Goal: Task Accomplishment & Management: Complete application form

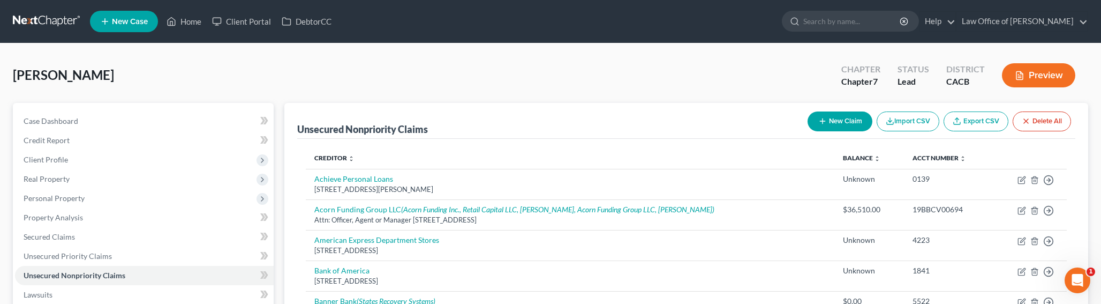
click at [43, 22] on link at bounding box center [47, 21] width 69 height 19
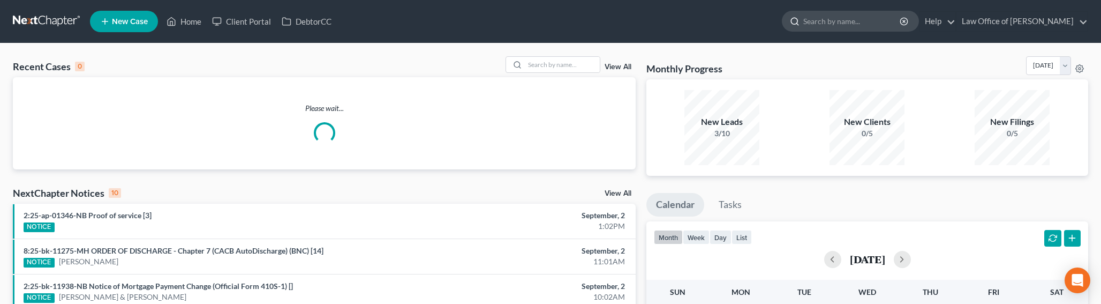
click at [836, 21] on input "search" at bounding box center [852, 21] width 98 height 20
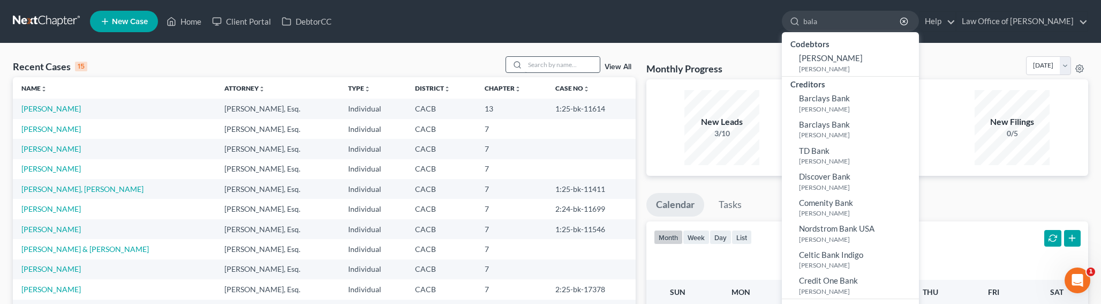
type input "bala"
click at [578, 67] on input "search" at bounding box center [562, 65] width 75 height 16
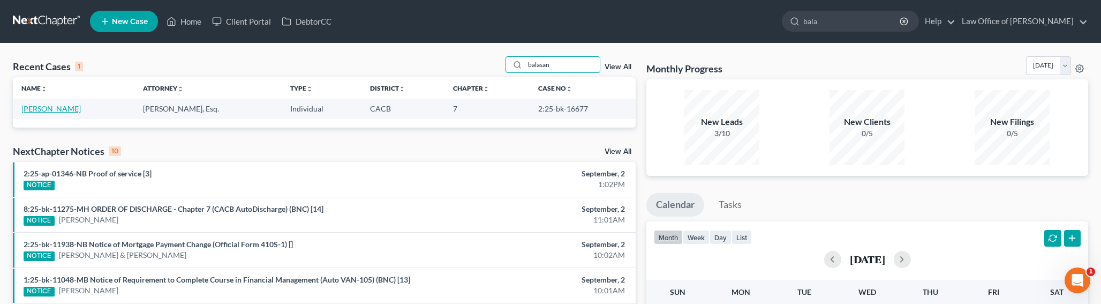
type input "balasan"
click at [72, 105] on link "[PERSON_NAME]" at bounding box center [50, 108] width 59 height 9
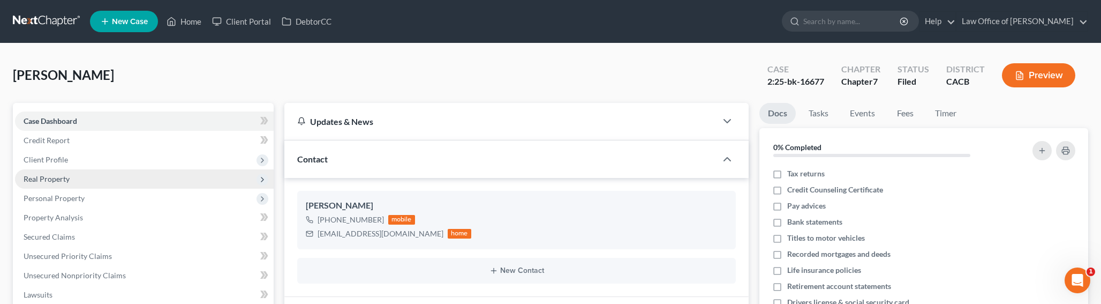
click at [43, 178] on span "Real Property" at bounding box center [47, 178] width 46 height 9
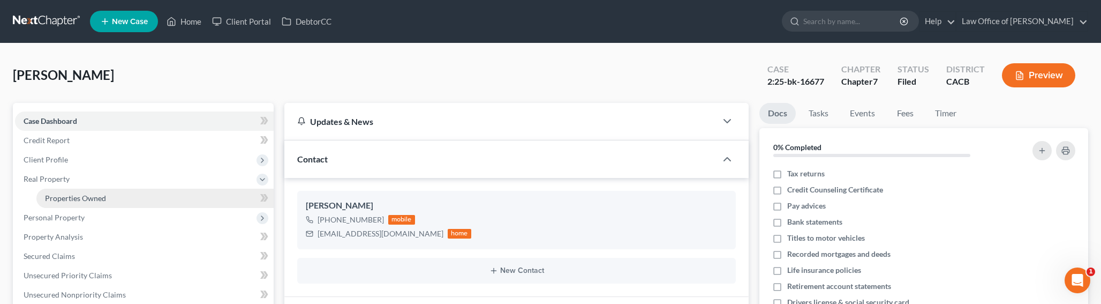
click at [95, 194] on span "Properties Owned" at bounding box center [75, 197] width 61 height 9
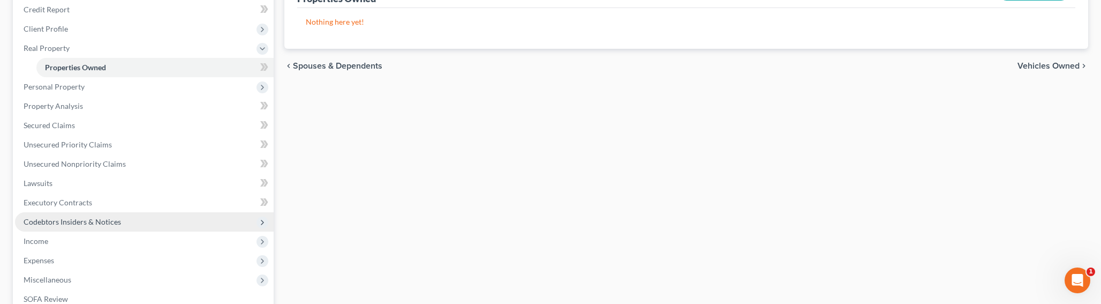
scroll to position [139, 0]
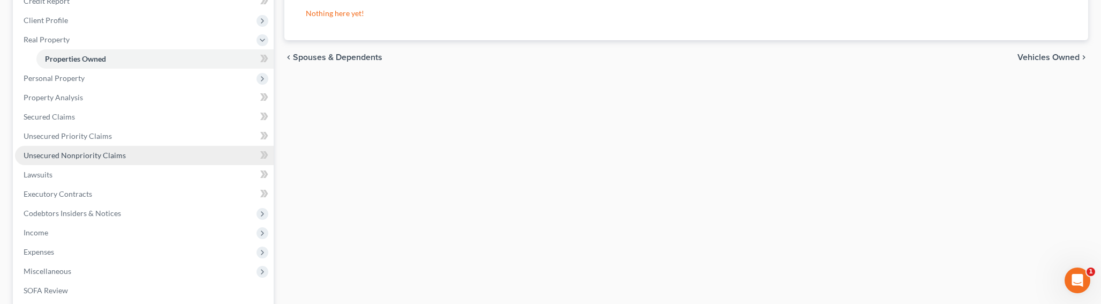
click at [84, 151] on span "Unsecured Nonpriority Claims" at bounding box center [75, 154] width 102 height 9
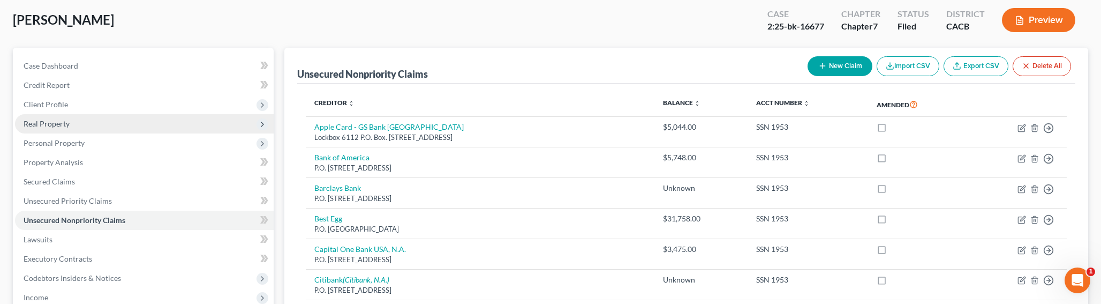
scroll to position [97, 0]
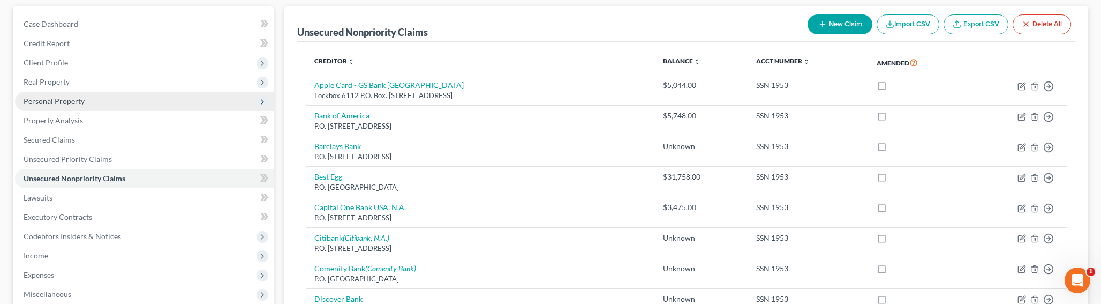
click at [51, 99] on span "Personal Property" at bounding box center [54, 100] width 61 height 9
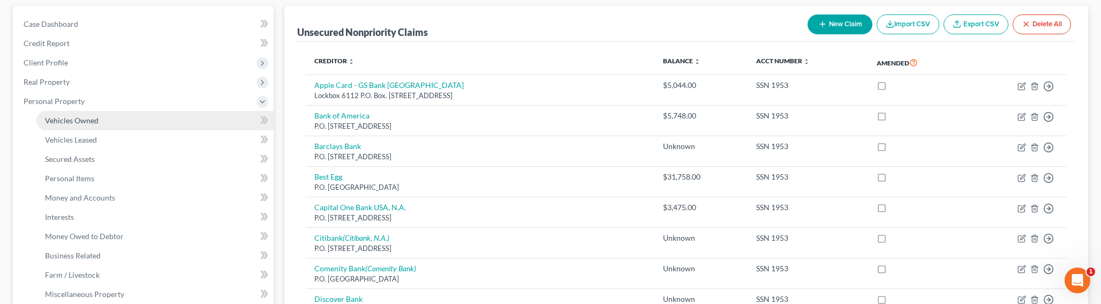
click at [75, 119] on span "Vehicles Owned" at bounding box center [72, 120] width 54 height 9
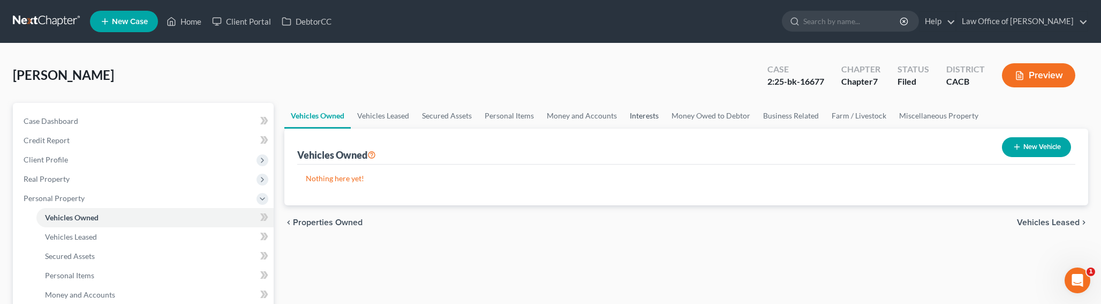
click at [653, 114] on link "Interests" at bounding box center [644, 116] width 42 height 26
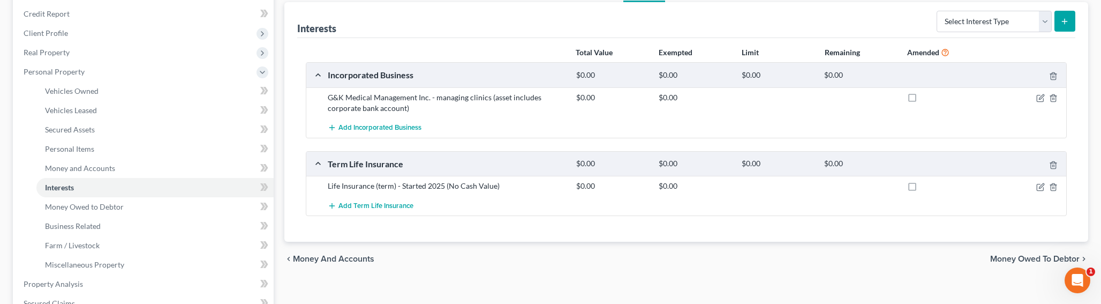
scroll to position [63, 0]
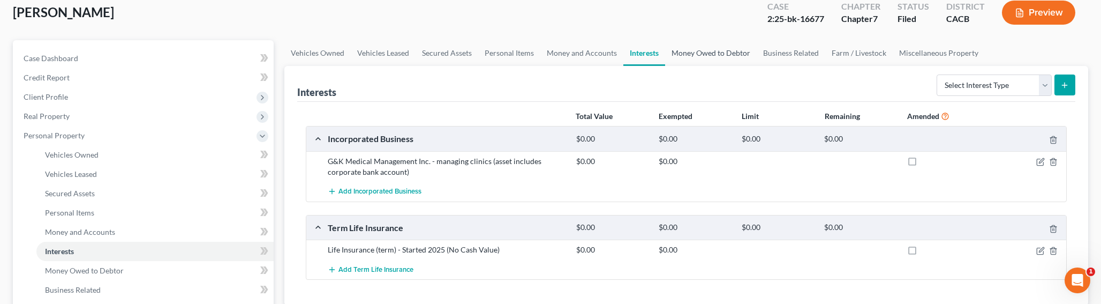
click at [694, 55] on link "Money Owed to Debtor" at bounding box center [711, 53] width 92 height 26
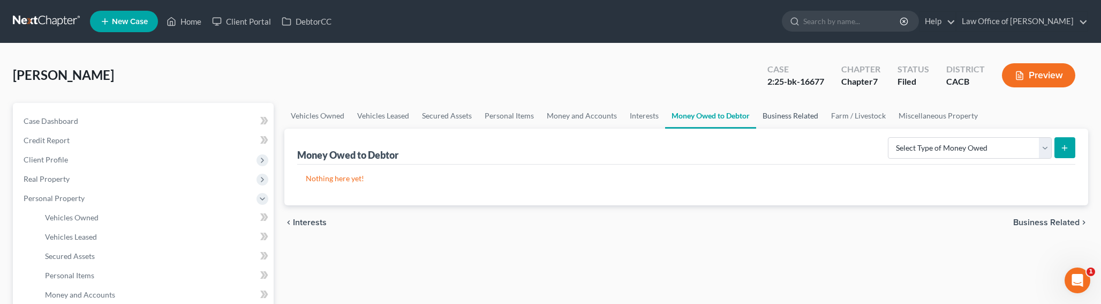
click at [804, 118] on link "Business Related" at bounding box center [790, 116] width 69 height 26
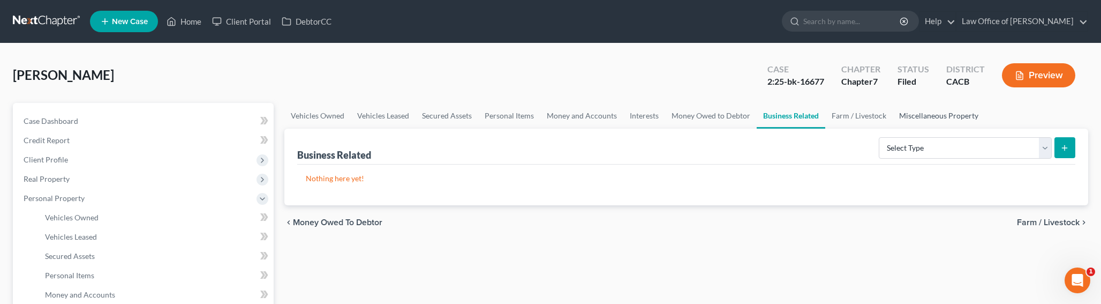
click at [909, 116] on link "Miscellaneous Property" at bounding box center [939, 116] width 92 height 26
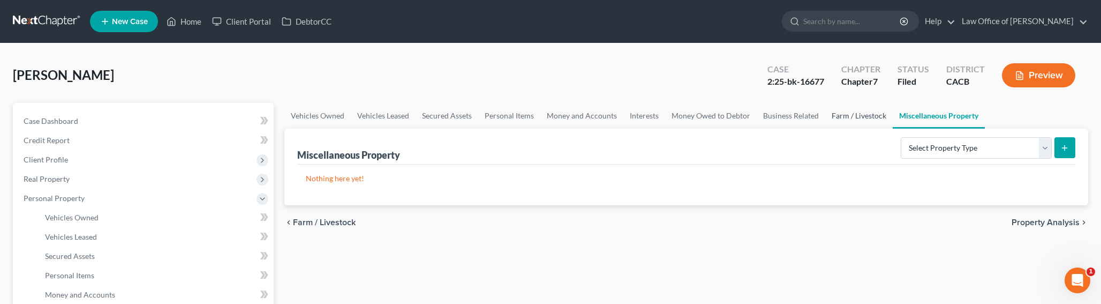
click at [845, 117] on link "Farm / Livestock" at bounding box center [858, 116] width 67 height 26
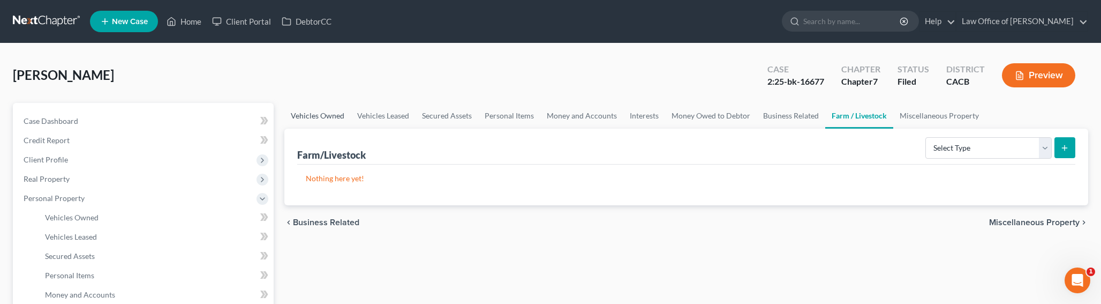
click at [315, 110] on link "Vehicles Owned" at bounding box center [317, 116] width 66 height 26
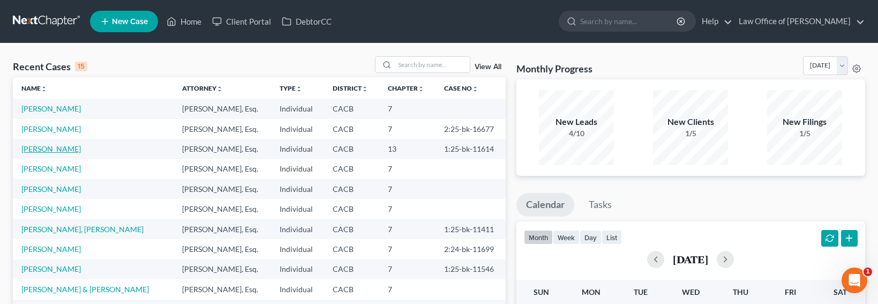
click at [57, 150] on link "[PERSON_NAME]" at bounding box center [50, 148] width 59 height 9
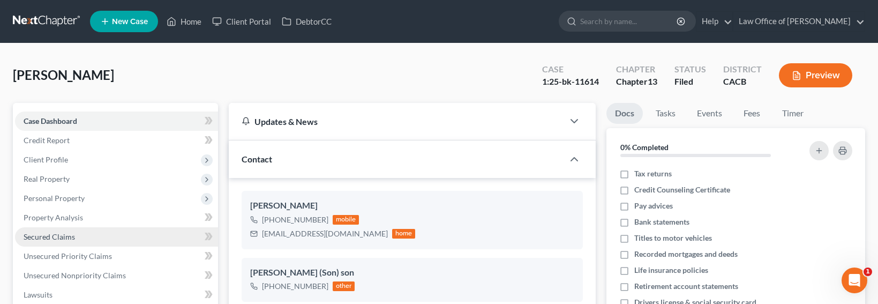
click at [42, 241] on link "Secured Claims" at bounding box center [116, 236] width 203 height 19
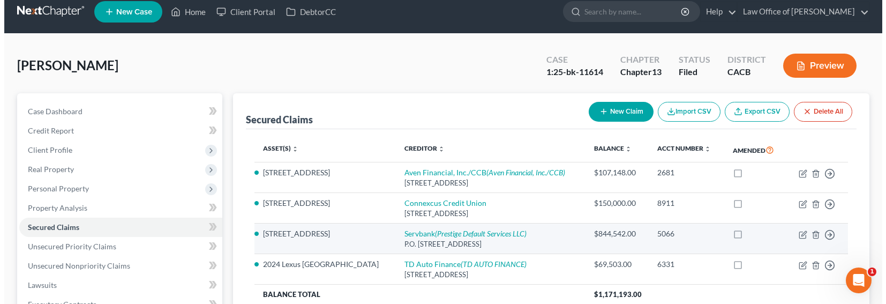
scroll to position [24, 0]
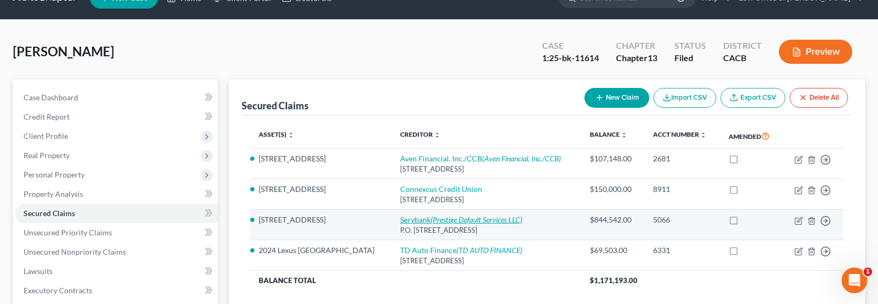
click at [431, 221] on icon "(Prestige Default Services LLC)" at bounding box center [477, 219] width 92 height 9
select select "6"
select select "2"
select select "0"
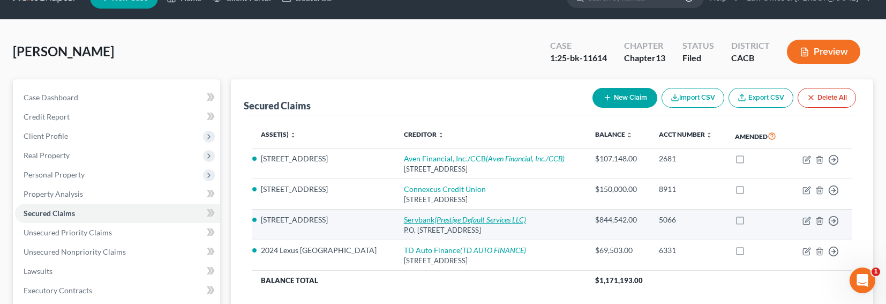
select select "4"
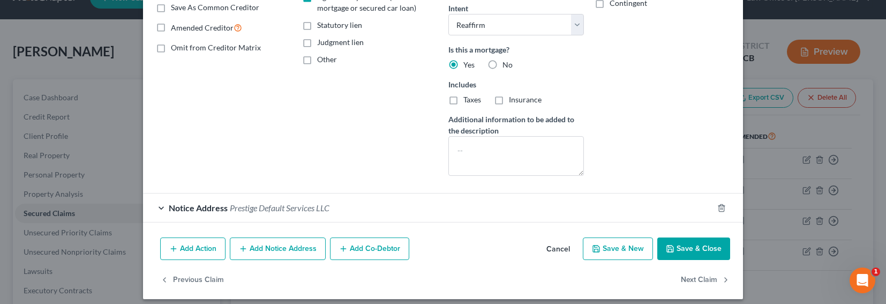
scroll to position [234, 0]
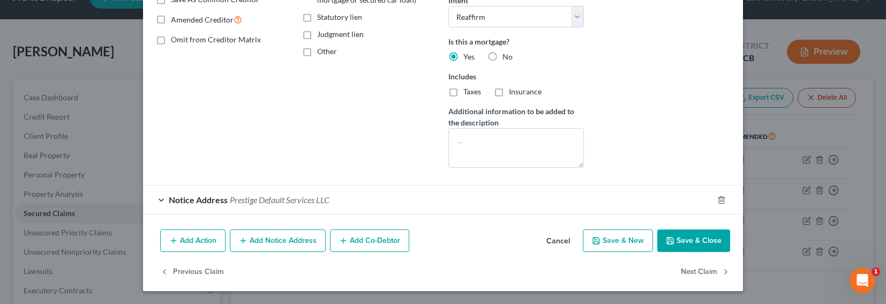
click at [273, 202] on span "Prestige Default Services LLC" at bounding box center [280, 199] width 100 height 10
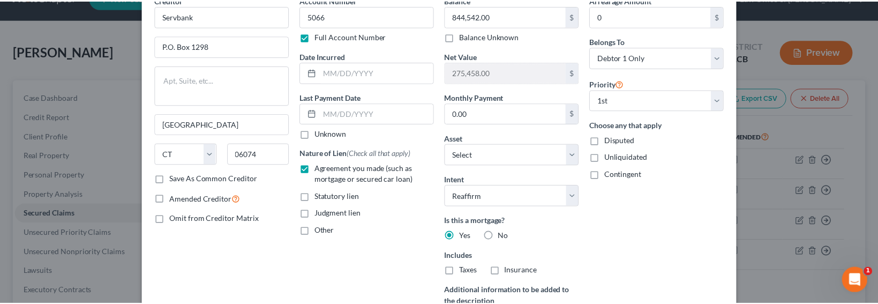
scroll to position [0, 0]
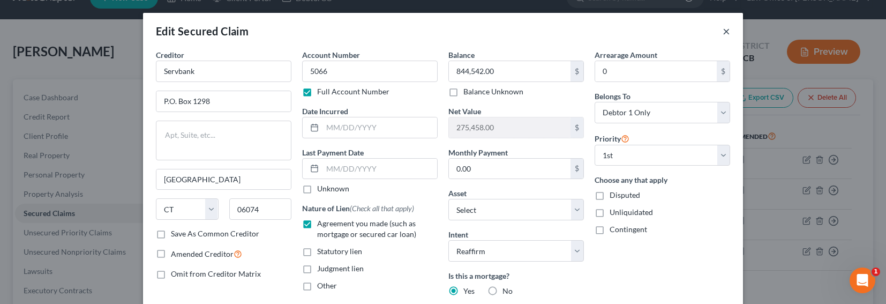
click at [722, 30] on button "×" at bounding box center [725, 31] width 7 height 13
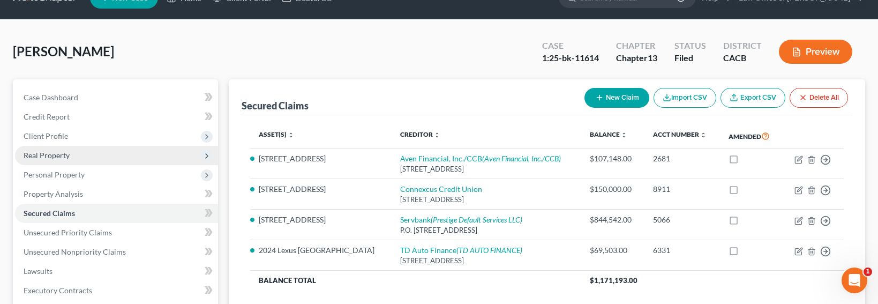
click at [34, 150] on span "Real Property" at bounding box center [47, 154] width 46 height 9
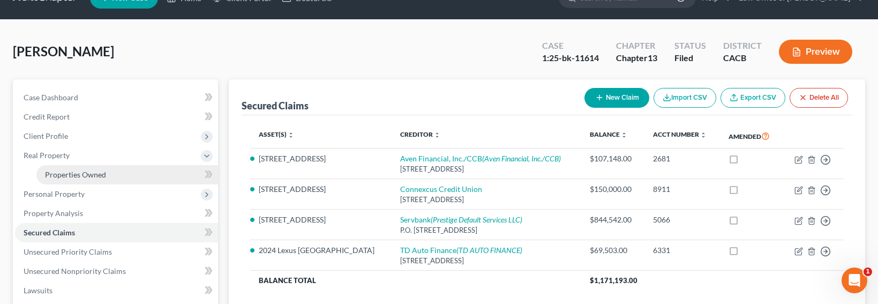
click at [62, 175] on span "Properties Owned" at bounding box center [75, 174] width 61 height 9
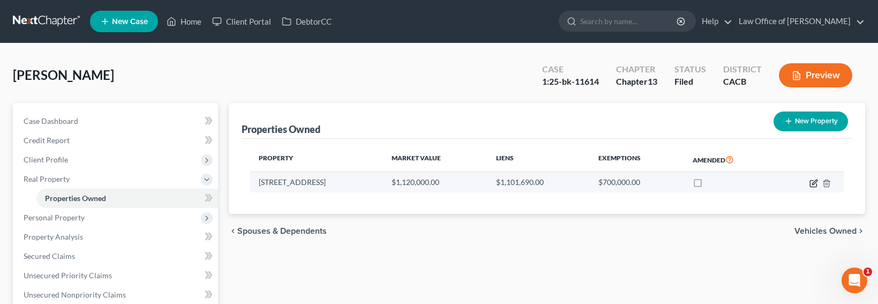
click at [814, 183] on icon "button" at bounding box center [813, 183] width 9 height 9
select select "4"
select select "0"
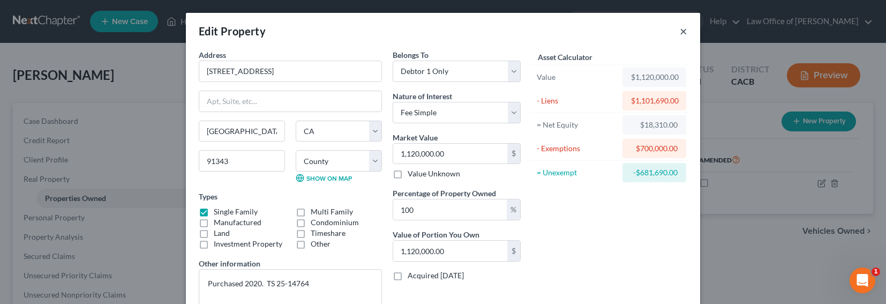
click at [682, 31] on button "×" at bounding box center [682, 31] width 7 height 13
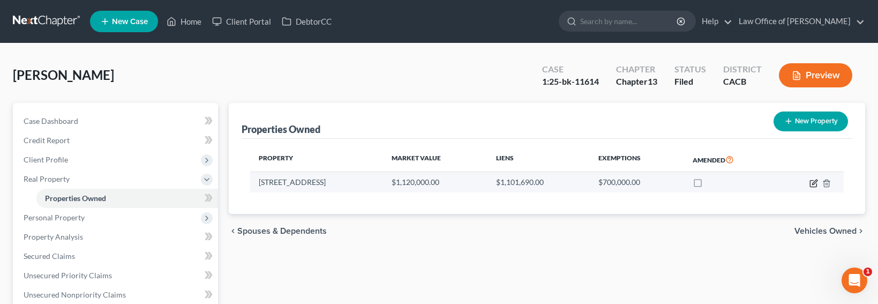
click at [814, 182] on icon "button" at bounding box center [813, 183] width 9 height 9
select select "4"
select select "18"
select select "0"
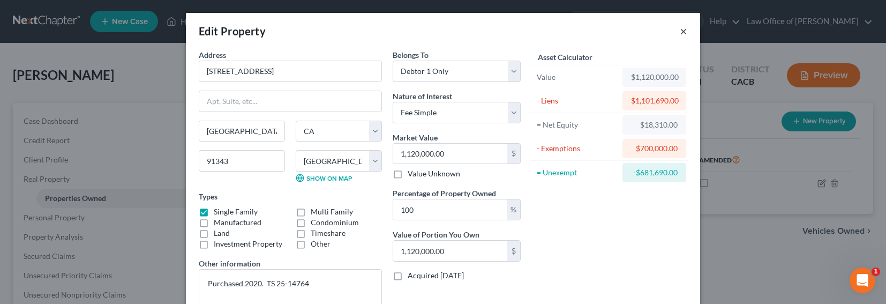
click at [681, 30] on button "×" at bounding box center [682, 31] width 7 height 13
